Goal: Information Seeking & Learning: Learn about a topic

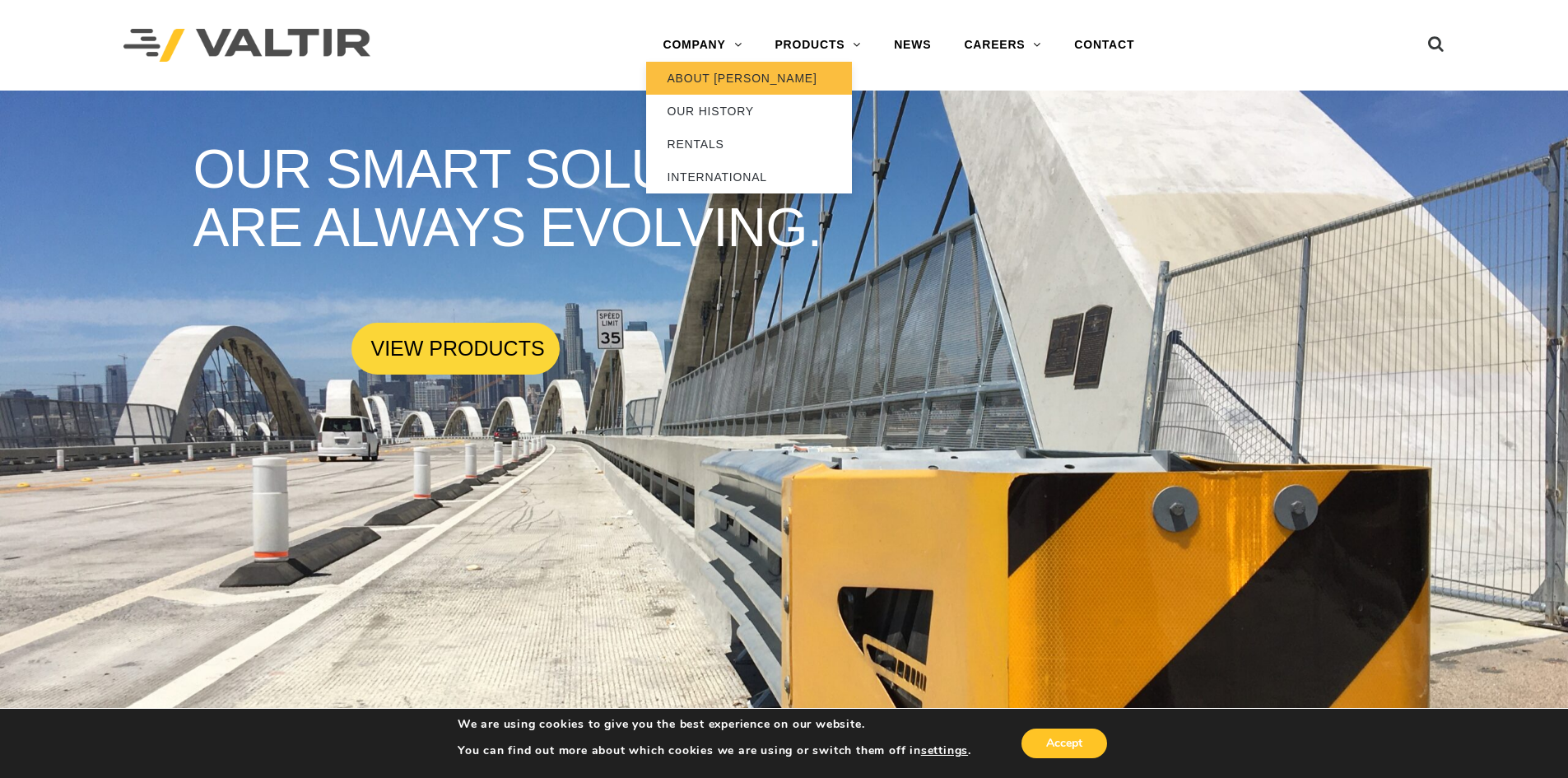
click at [708, 76] on link "ABOUT [PERSON_NAME]" at bounding box center [749, 78] width 206 height 33
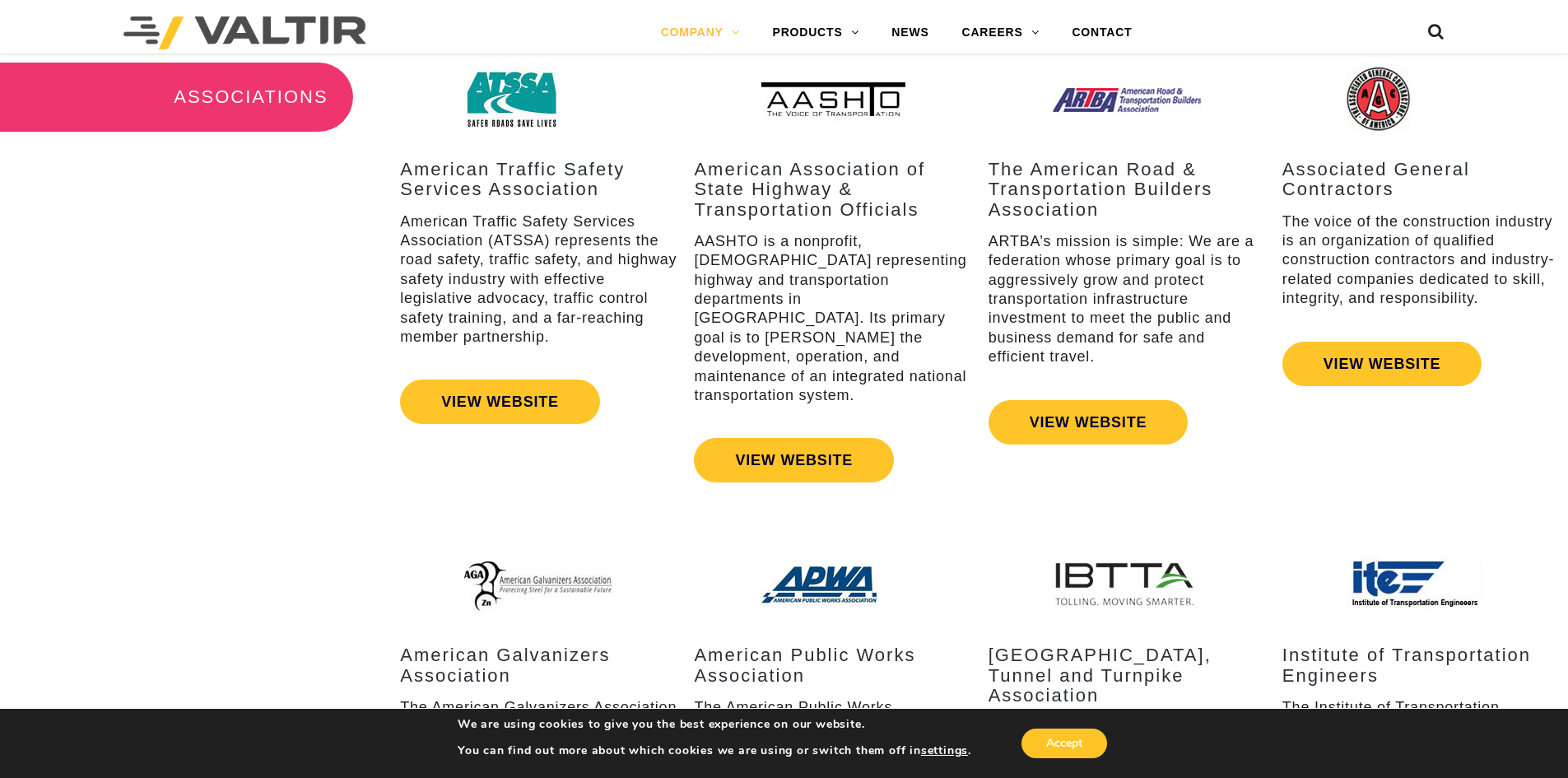
scroll to position [2197, 0]
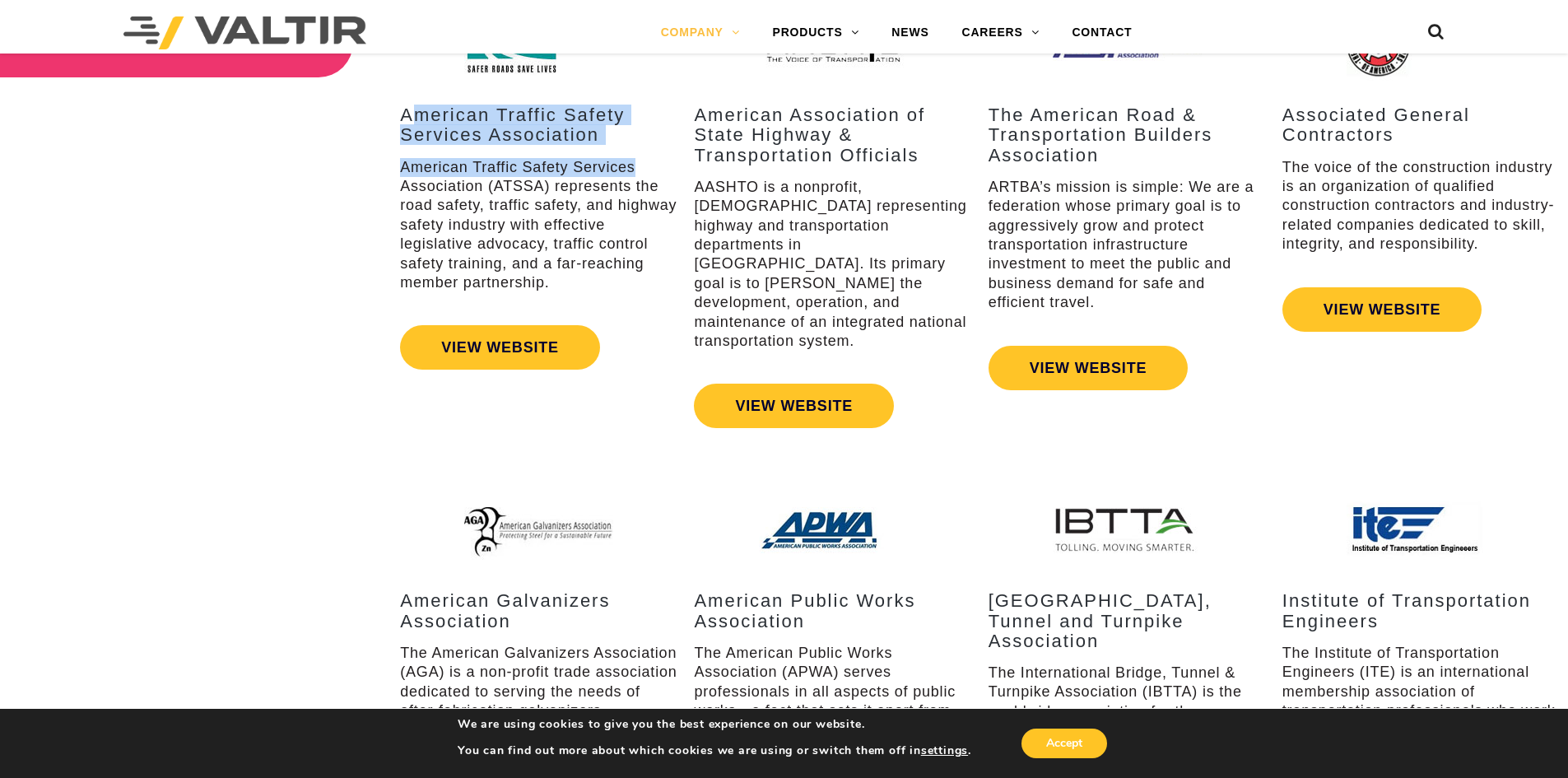
drag, startPoint x: 410, startPoint y: 110, endPoint x: 659, endPoint y: 165, distance: 255.0
click at [659, 165] on div "American Traffic Safety Services Association American Traffic Safety Services A…" at bounding box center [538, 199] width 277 height 187
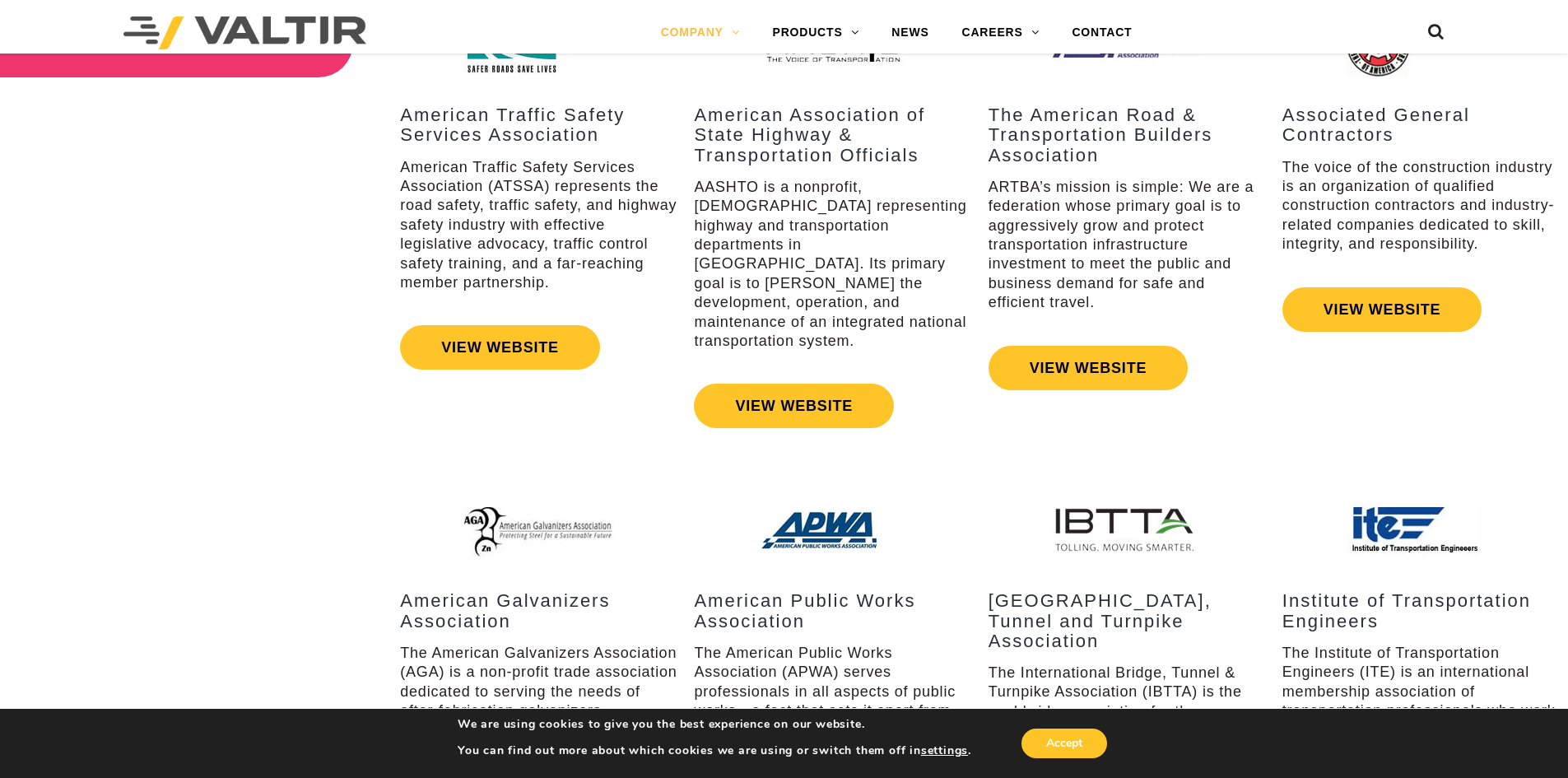
click at [374, 268] on div "ASSOCIATIONS American Traffic Safety Services Association American Traffic Safe…" at bounding box center [784, 209] width 1568 height 486
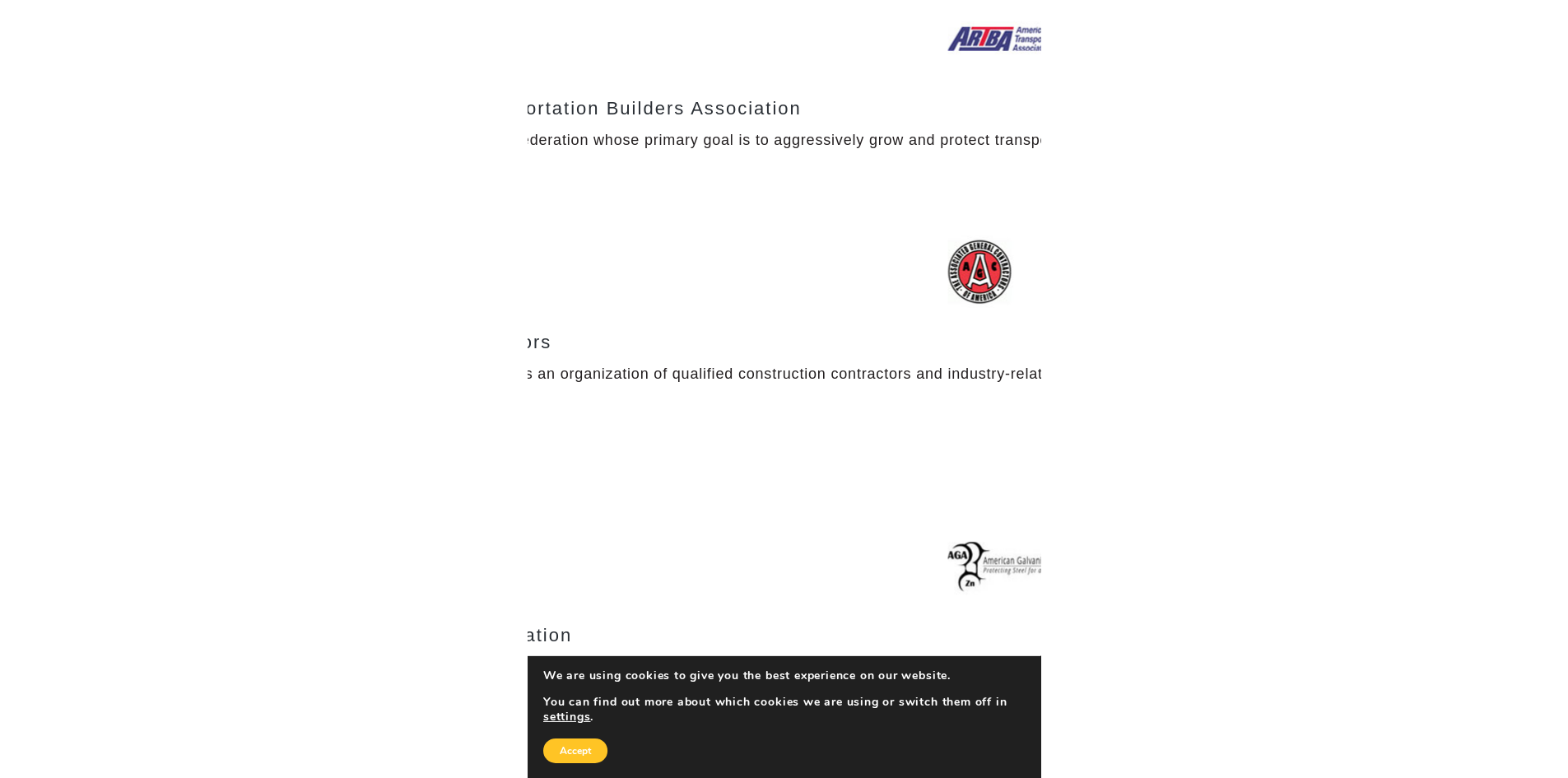
scroll to position [2825, 0]
